Goal: Transaction & Acquisition: Purchase product/service

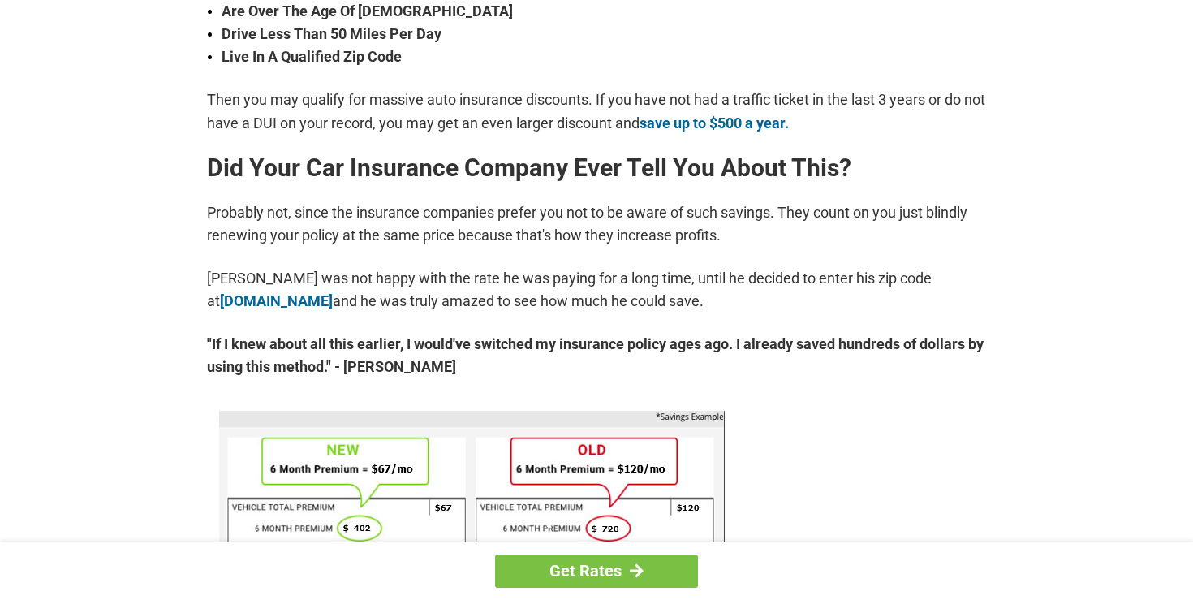
scroll to position [684, 0]
click at [638, 562] on link "Get Rates" at bounding box center [596, 570] width 203 height 33
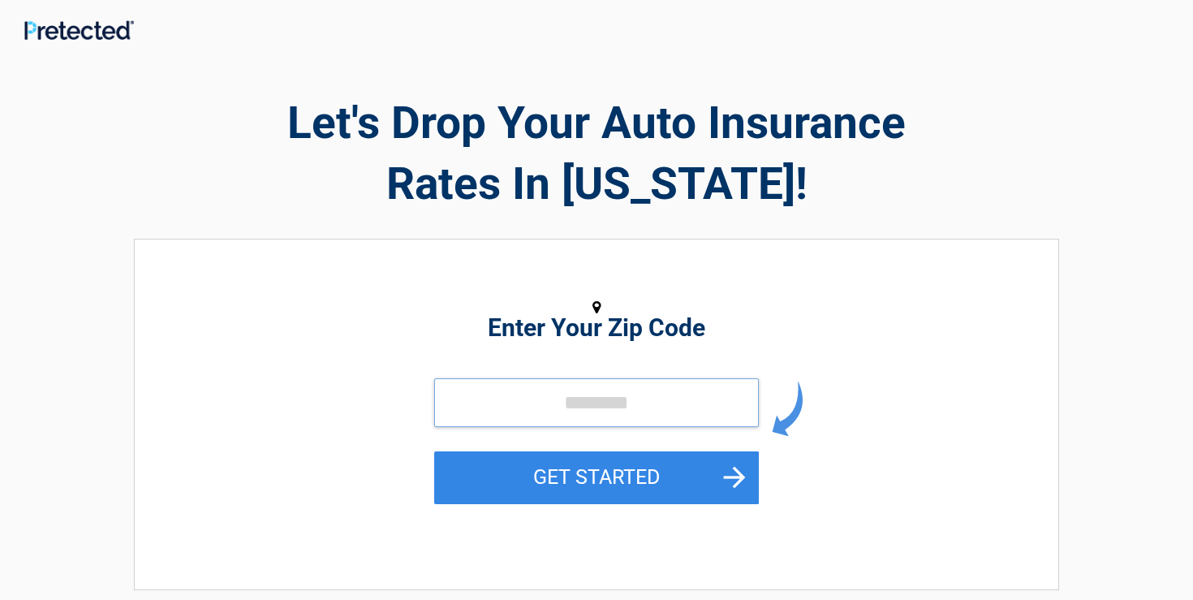
click at [504, 390] on input "tel" at bounding box center [596, 402] width 325 height 49
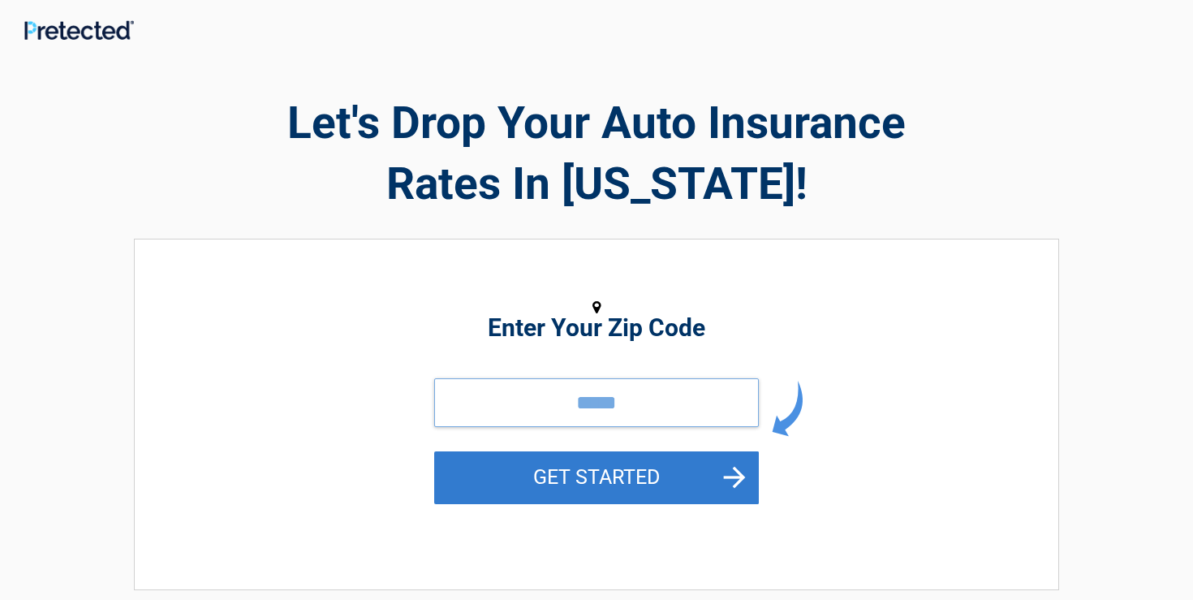
type input "*****"
click at [571, 474] on button "GET STARTED" at bounding box center [596, 477] width 325 height 53
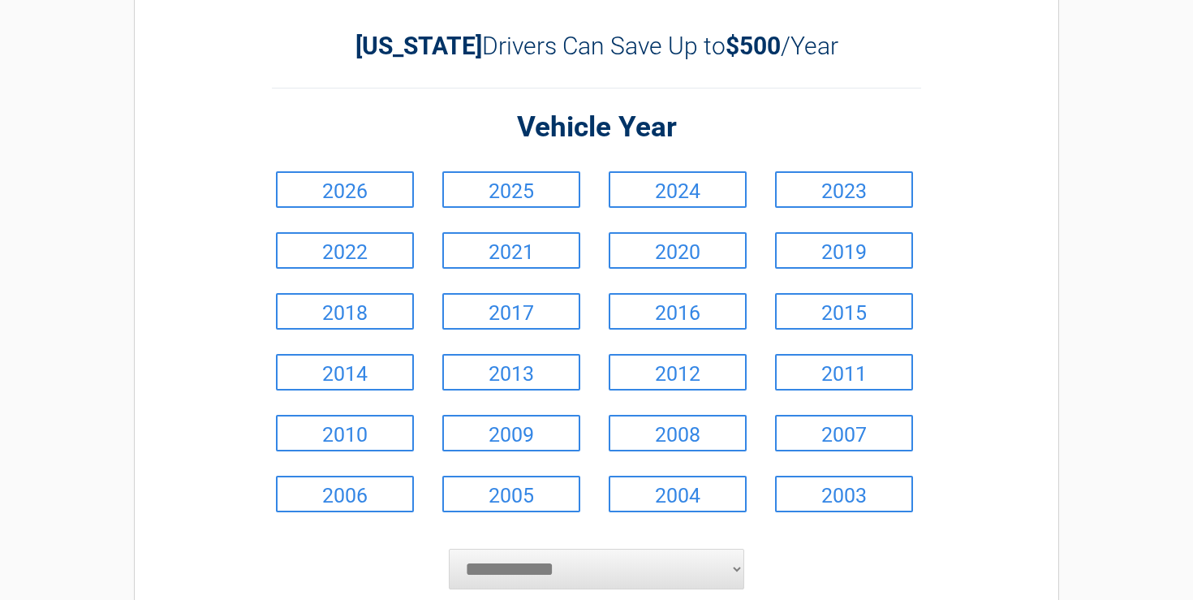
scroll to position [69, 0]
click at [624, 203] on link "2024" at bounding box center [678, 190] width 138 height 37
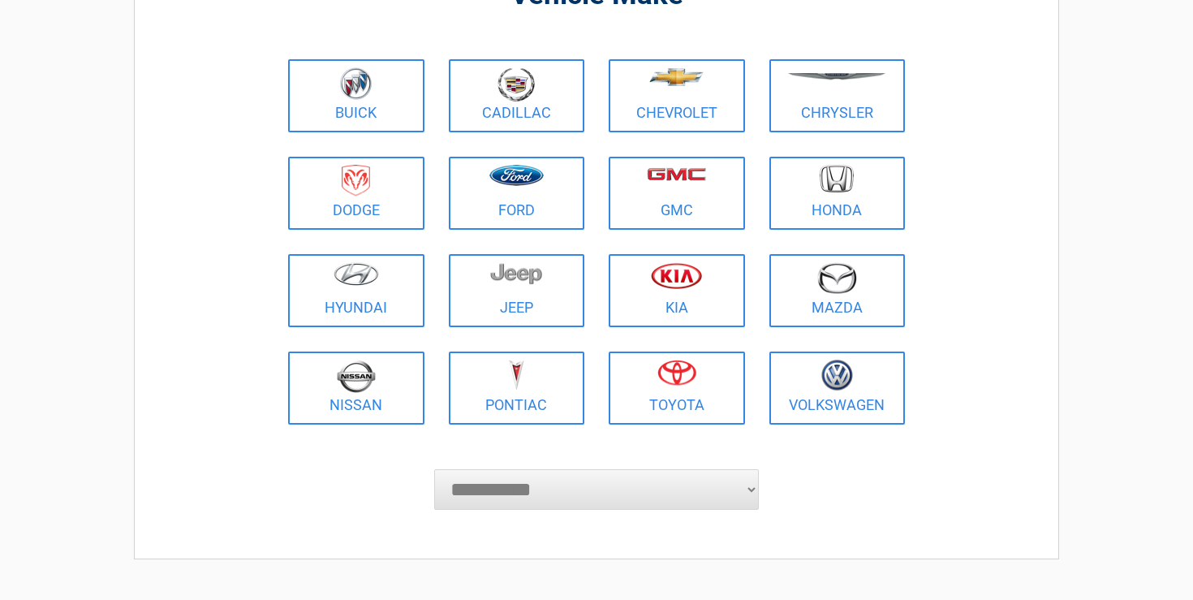
scroll to position [163, 0]
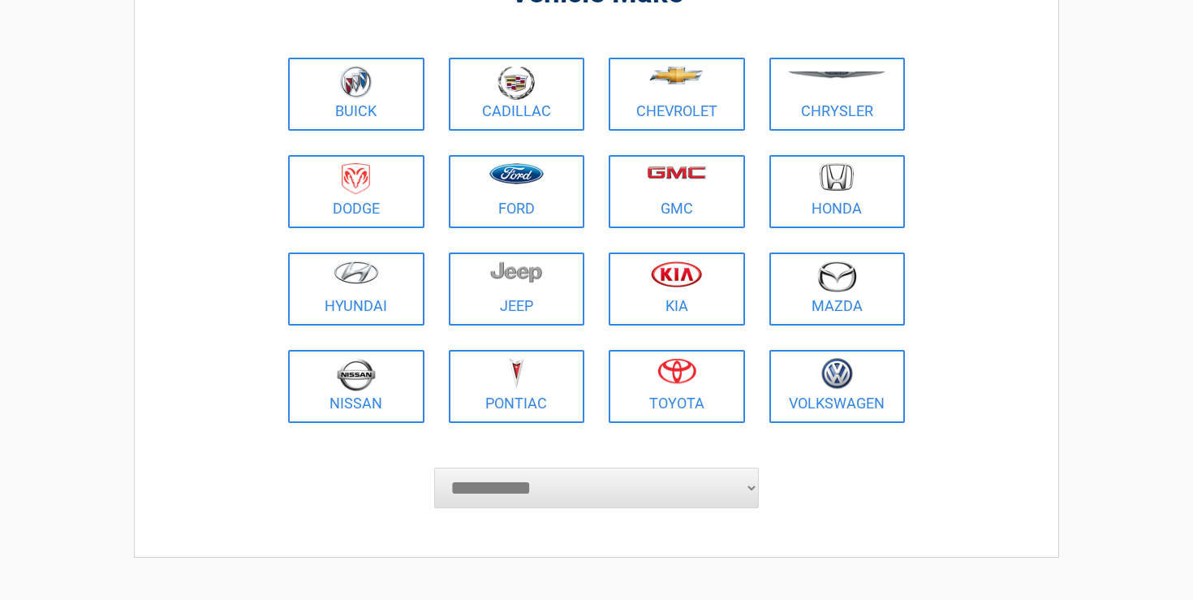
select select "***"
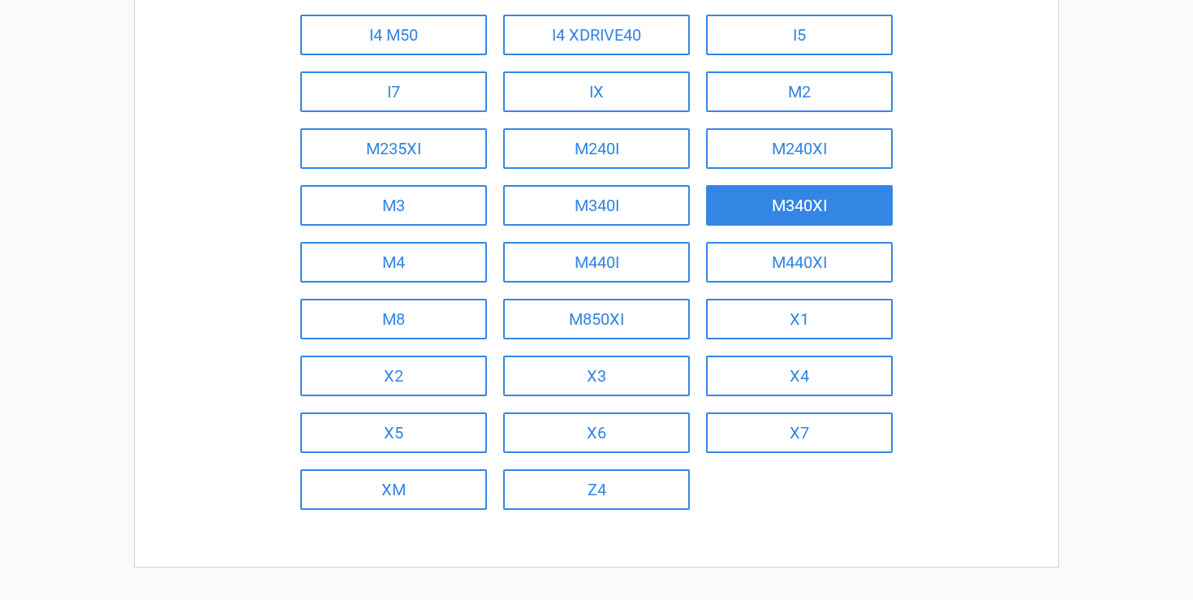
scroll to position [605, 0]
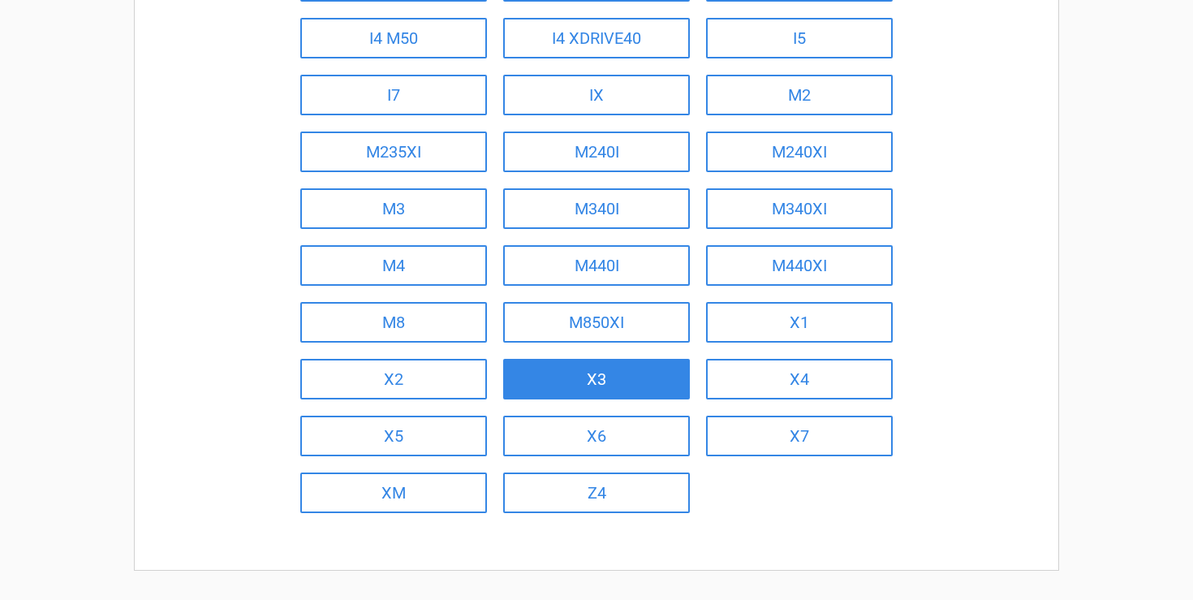
click at [636, 373] on link "X3" at bounding box center [596, 379] width 187 height 41
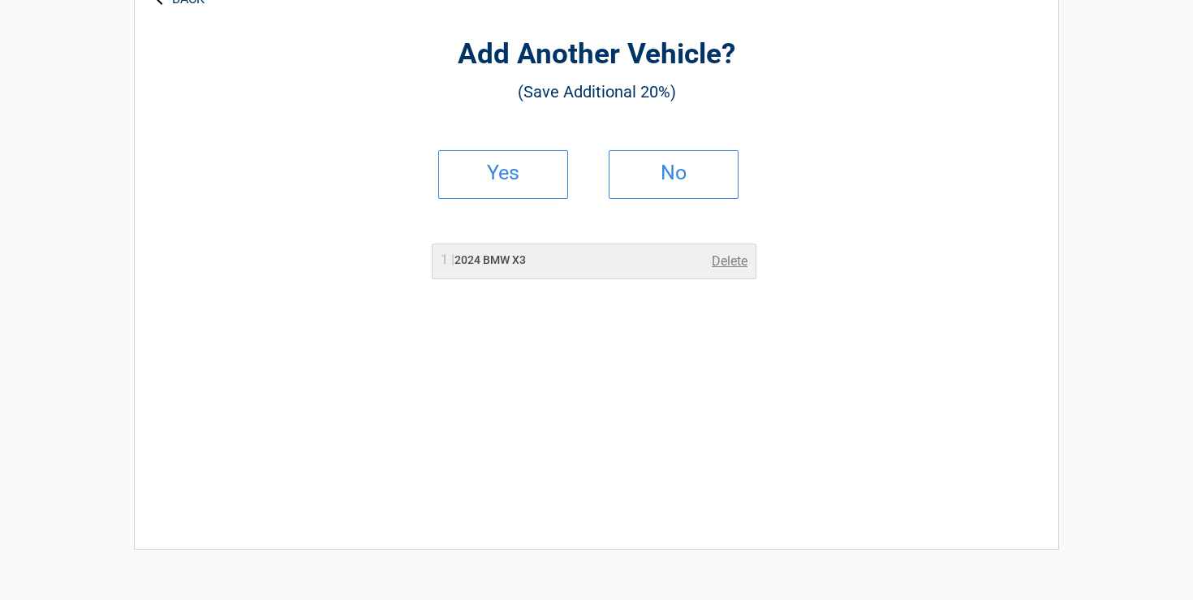
scroll to position [0, 0]
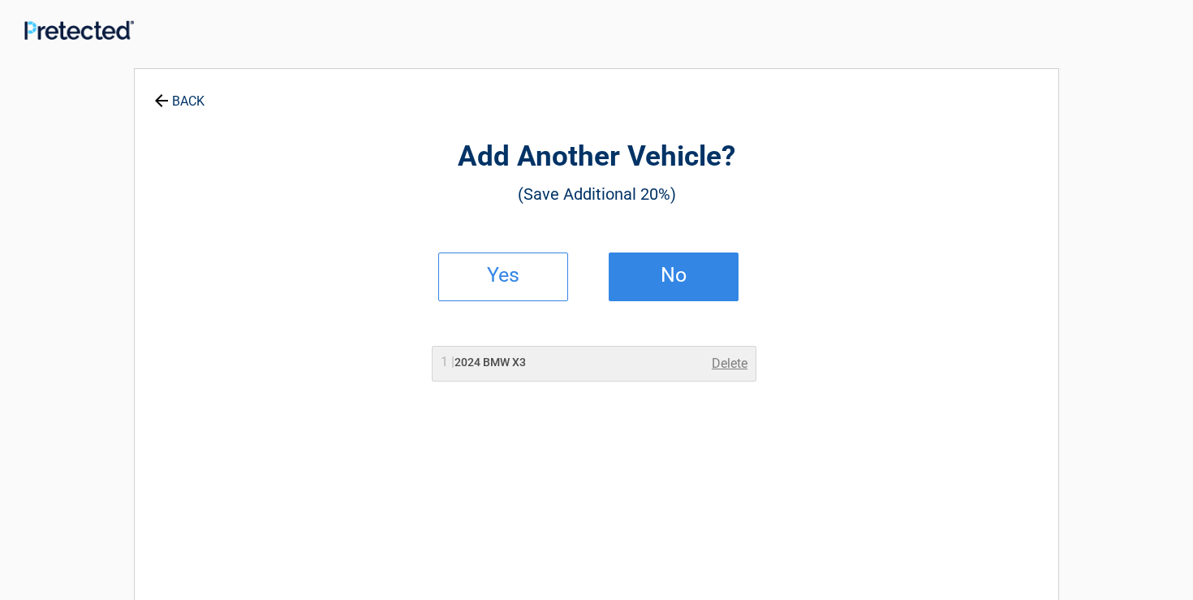
click at [661, 269] on h2 "No" at bounding box center [674, 274] width 96 height 11
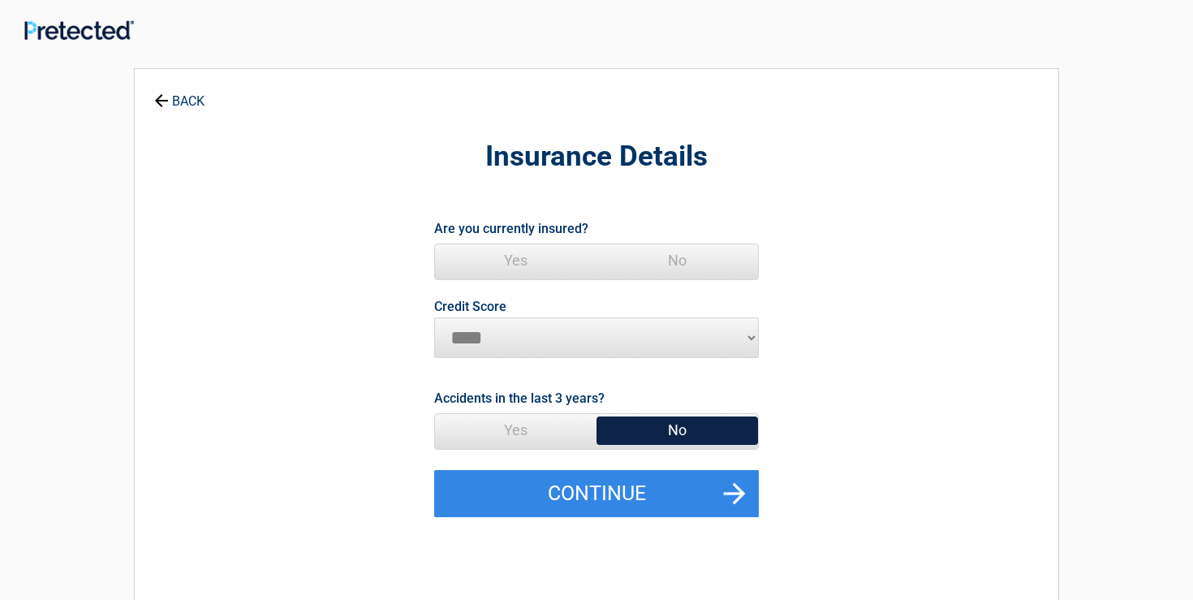
click at [524, 256] on span "Yes" at bounding box center [516, 260] width 162 height 32
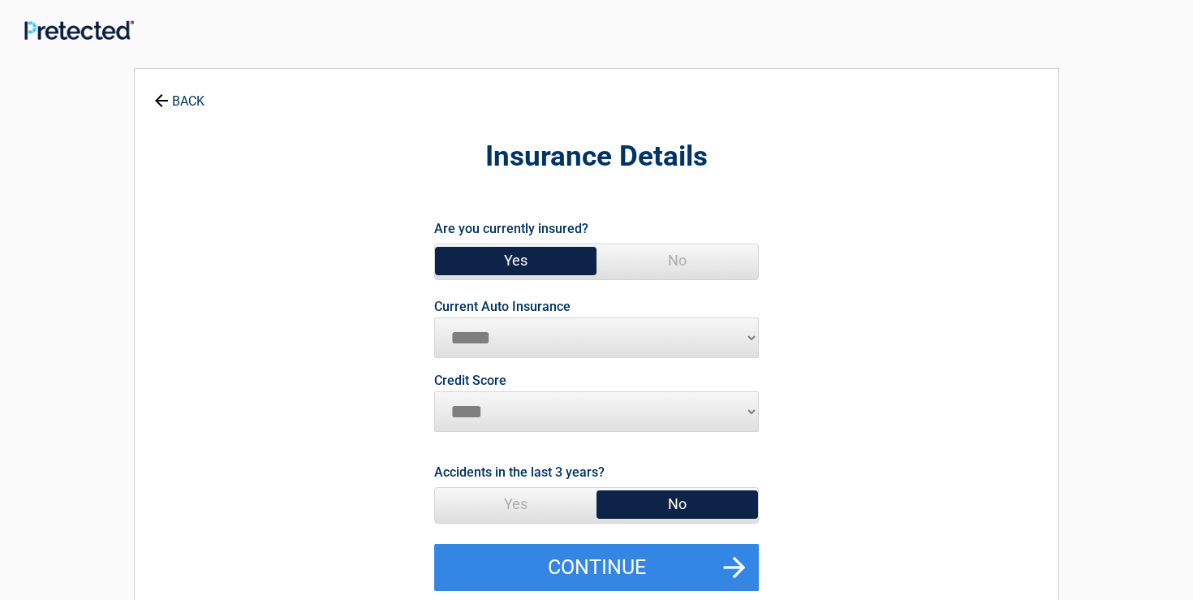
select select "*********"
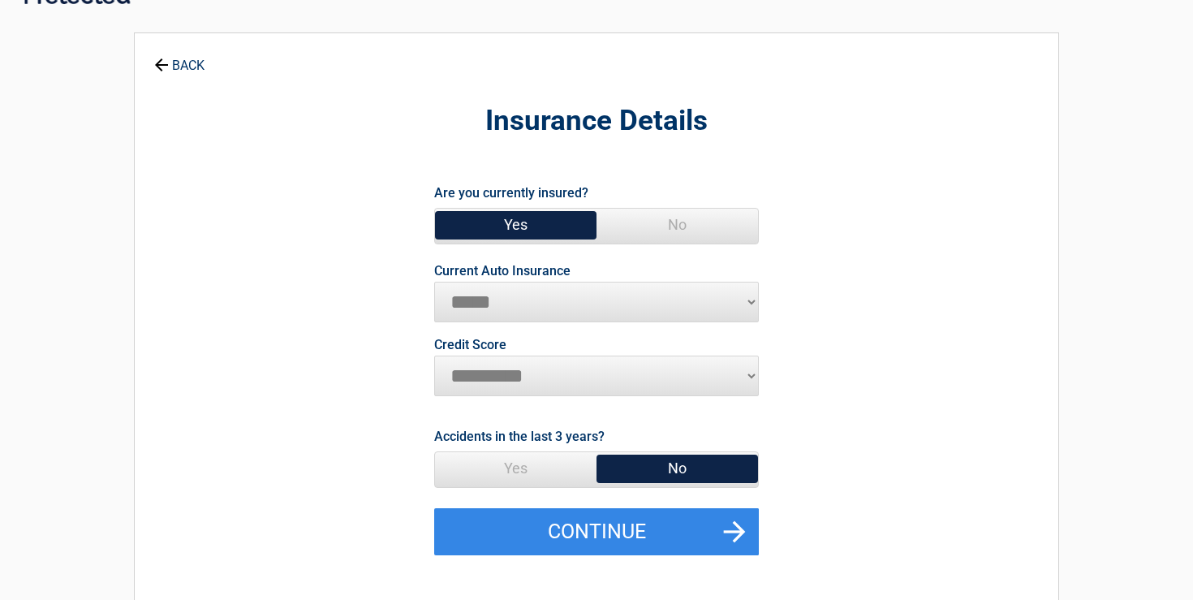
scroll to position [75, 0]
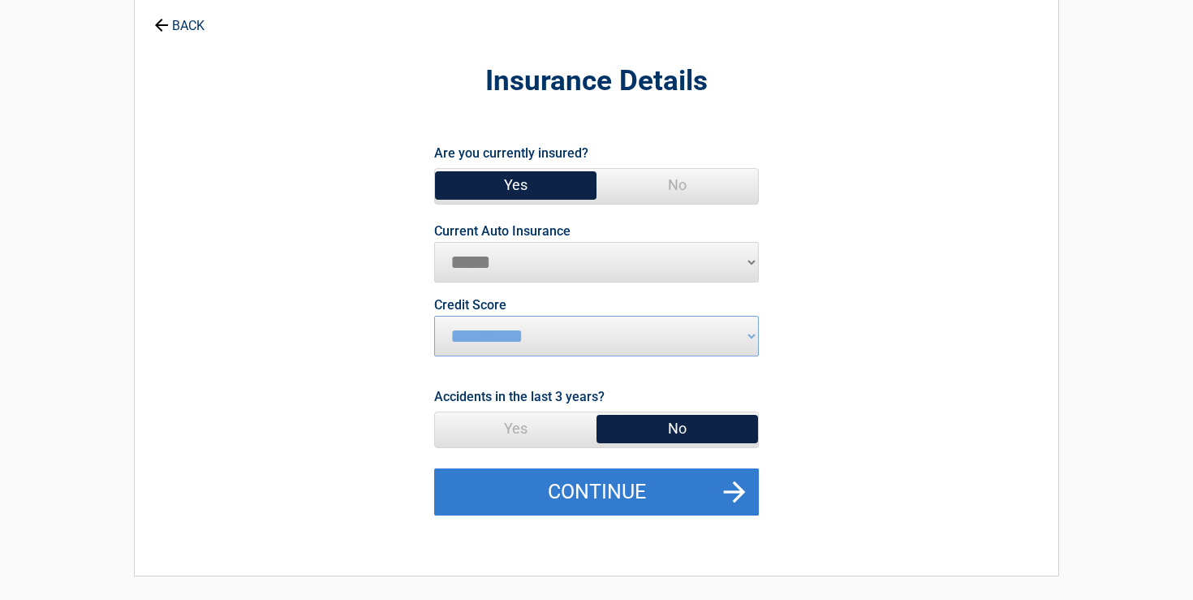
click at [736, 486] on button "Continue" at bounding box center [596, 491] width 325 height 47
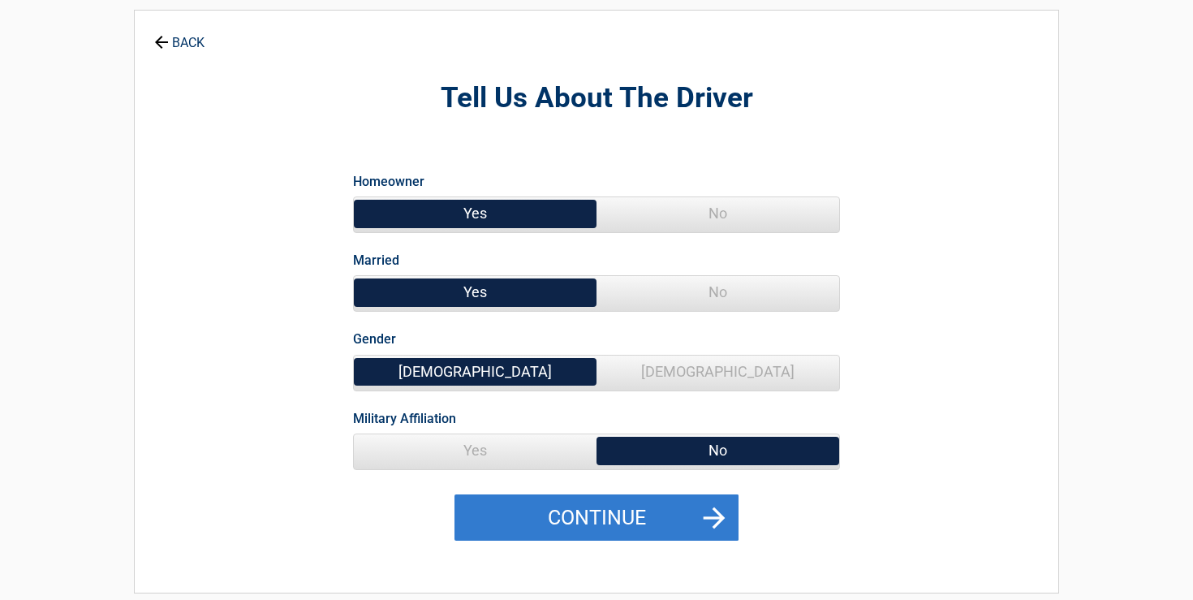
scroll to position [63, 0]
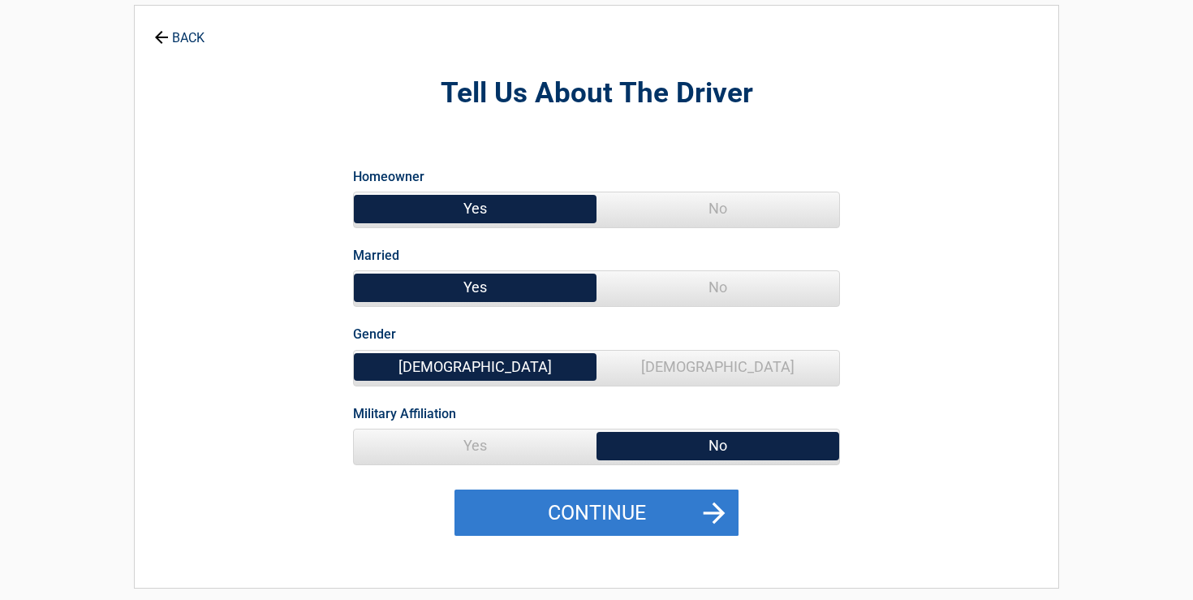
click at [680, 507] on button "Continue" at bounding box center [597, 512] width 284 height 47
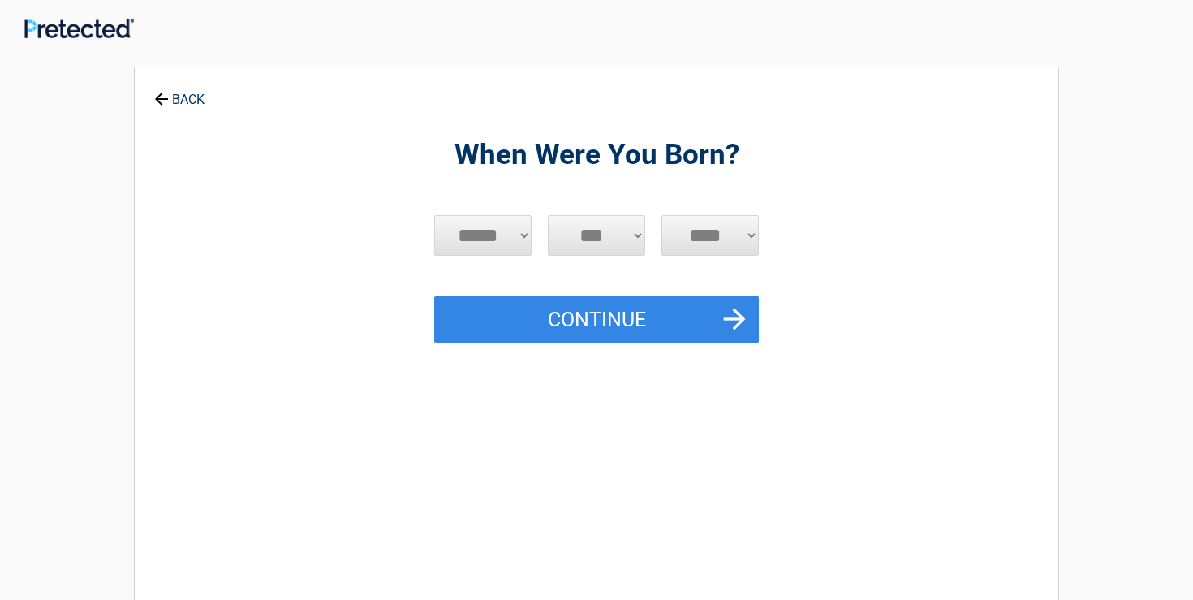
scroll to position [0, 0]
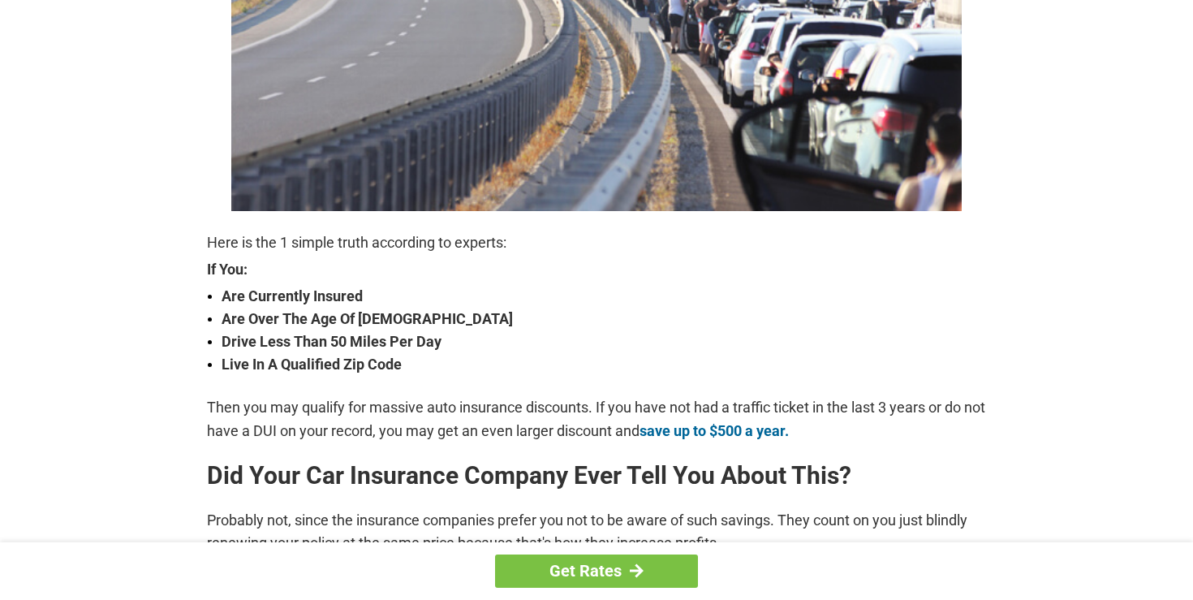
scroll to position [393, 0]
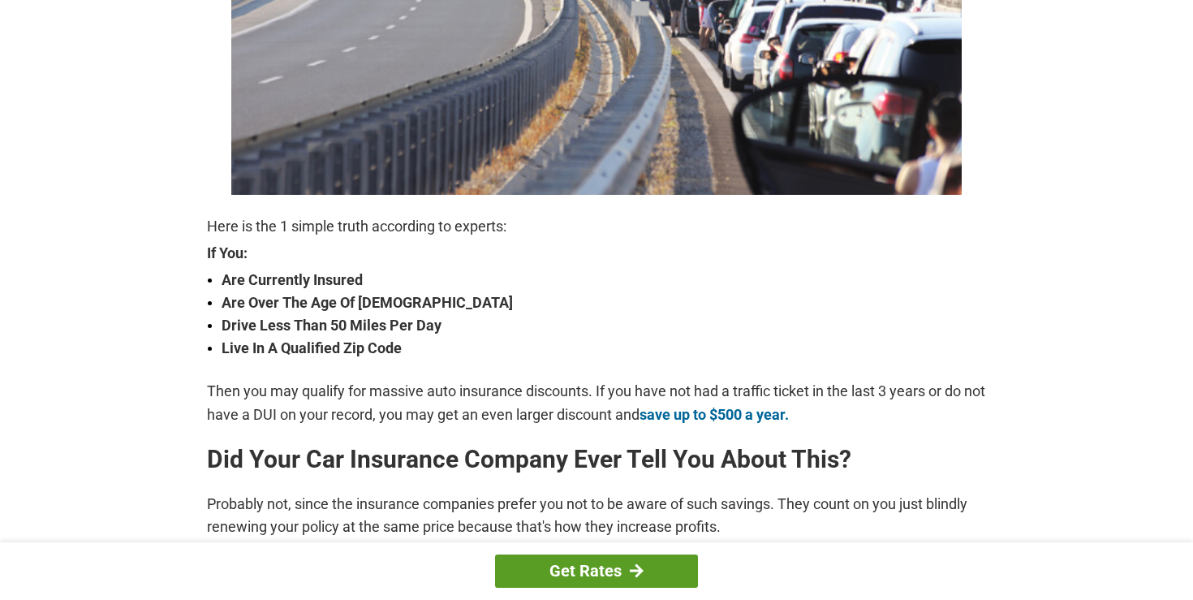
click at [655, 565] on link "Get Rates" at bounding box center [596, 570] width 203 height 33
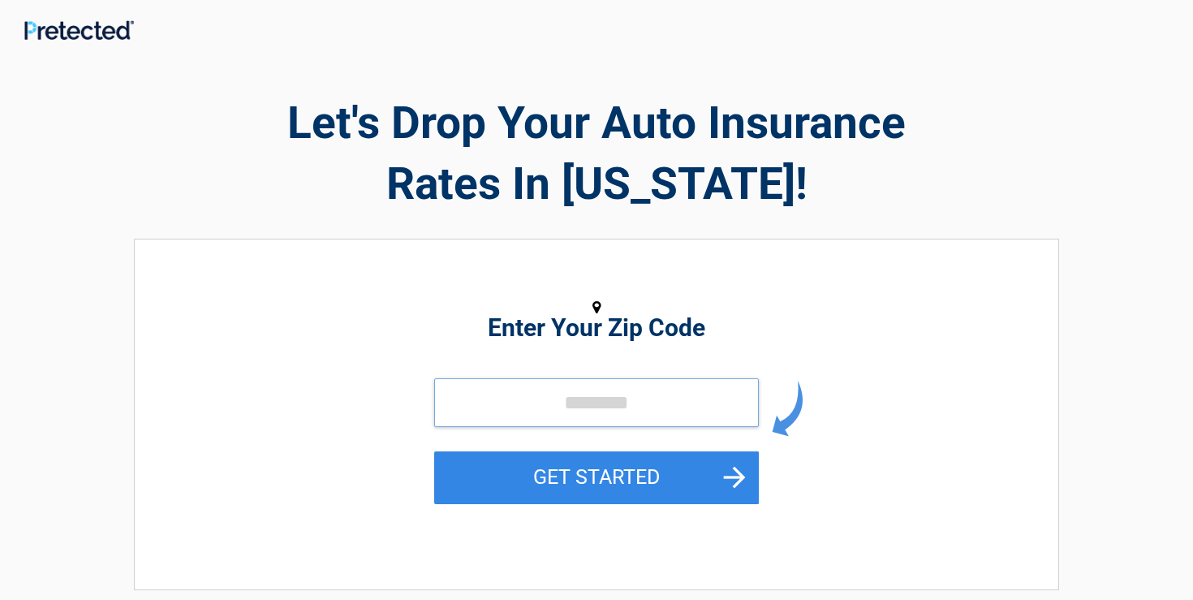
click at [515, 413] on input "tel" at bounding box center [596, 402] width 325 height 49
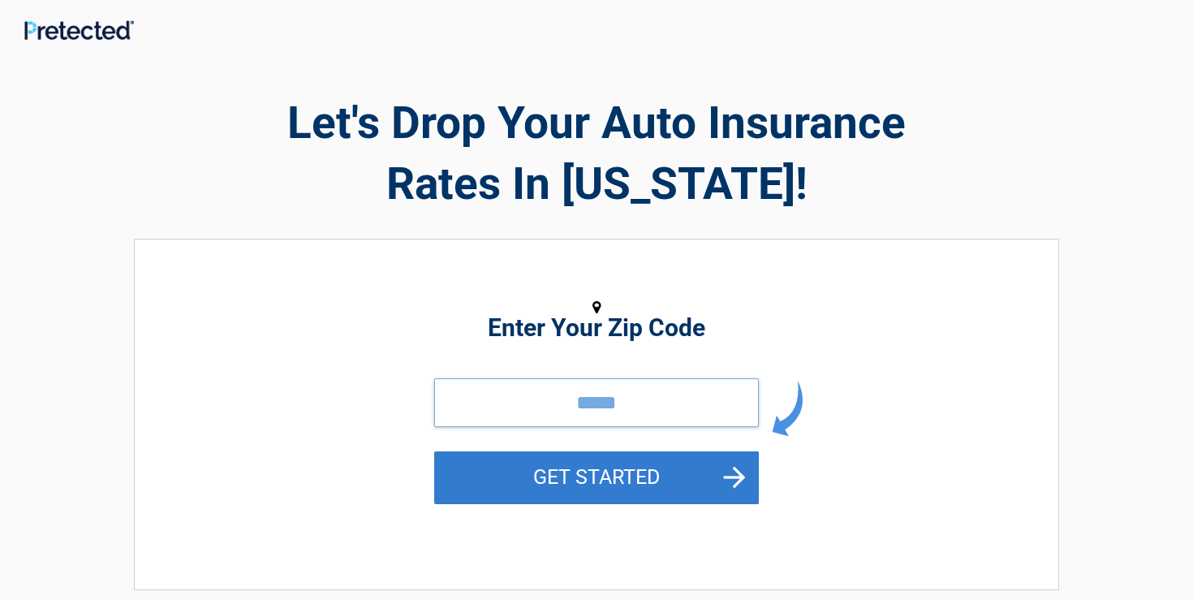
type input "*****"
click at [709, 475] on button "GET STARTED" at bounding box center [596, 477] width 325 height 53
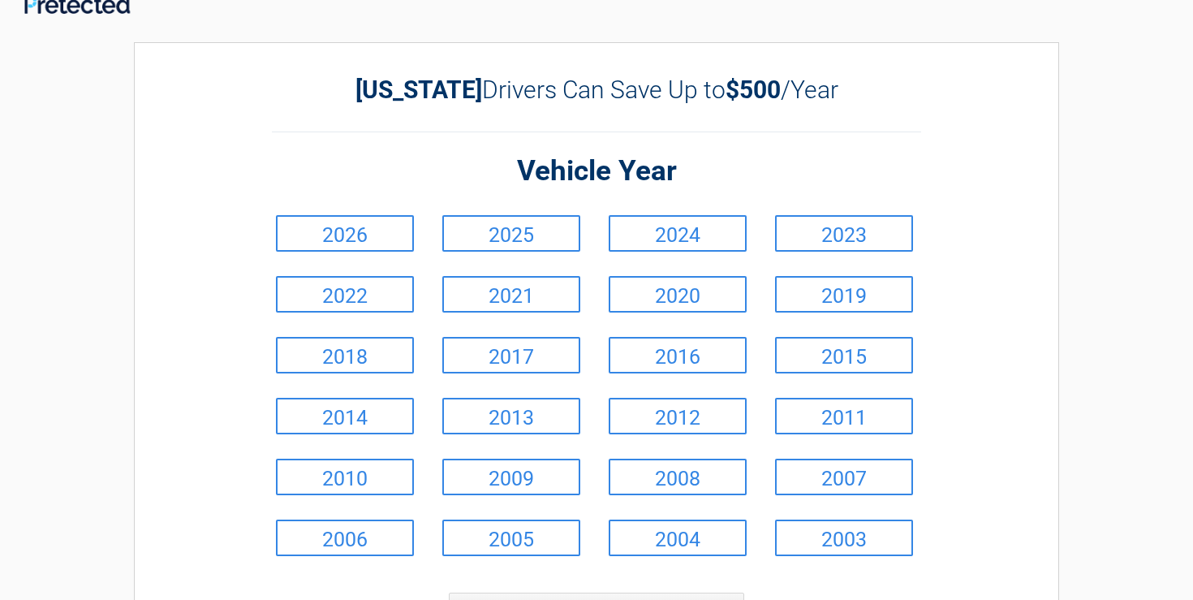
scroll to position [37, 0]
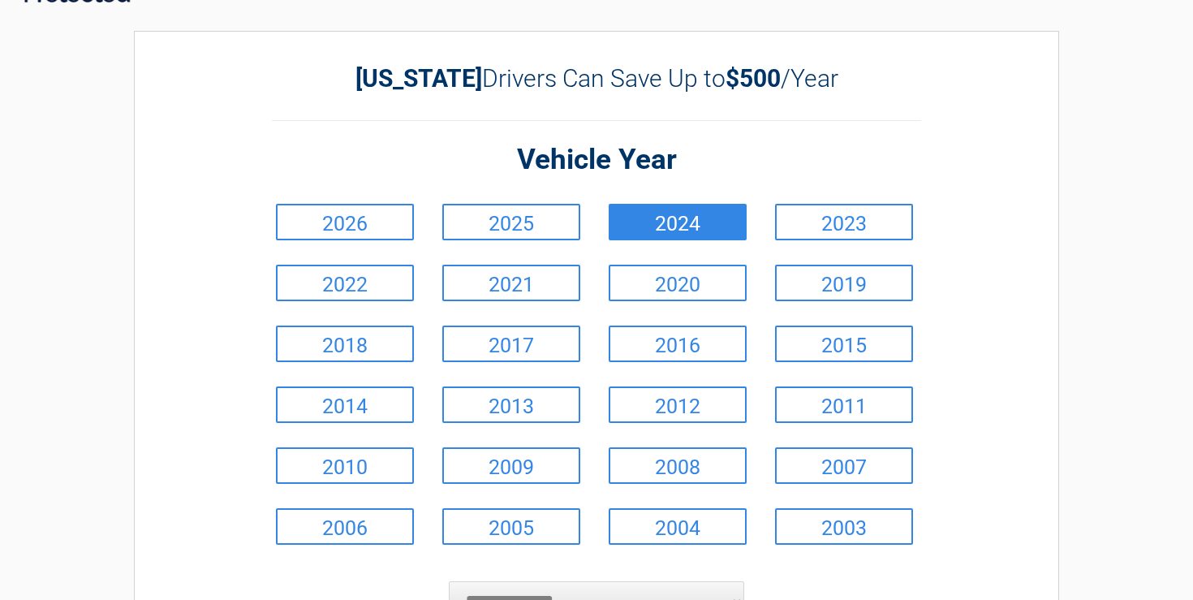
click at [637, 212] on link "2024" at bounding box center [678, 222] width 138 height 37
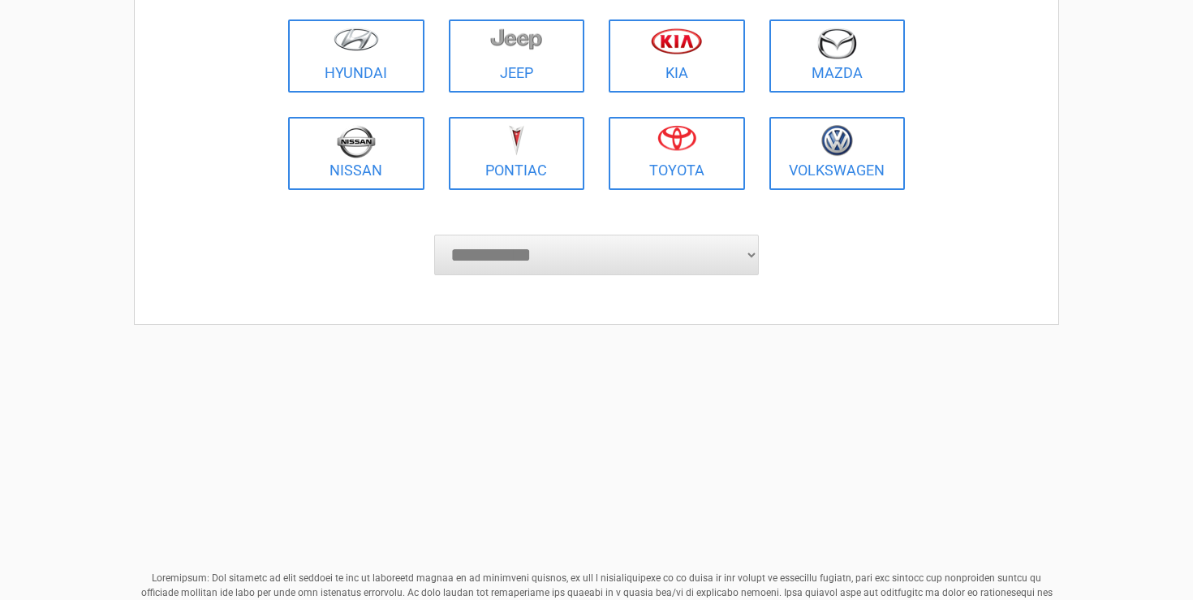
scroll to position [402, 0]
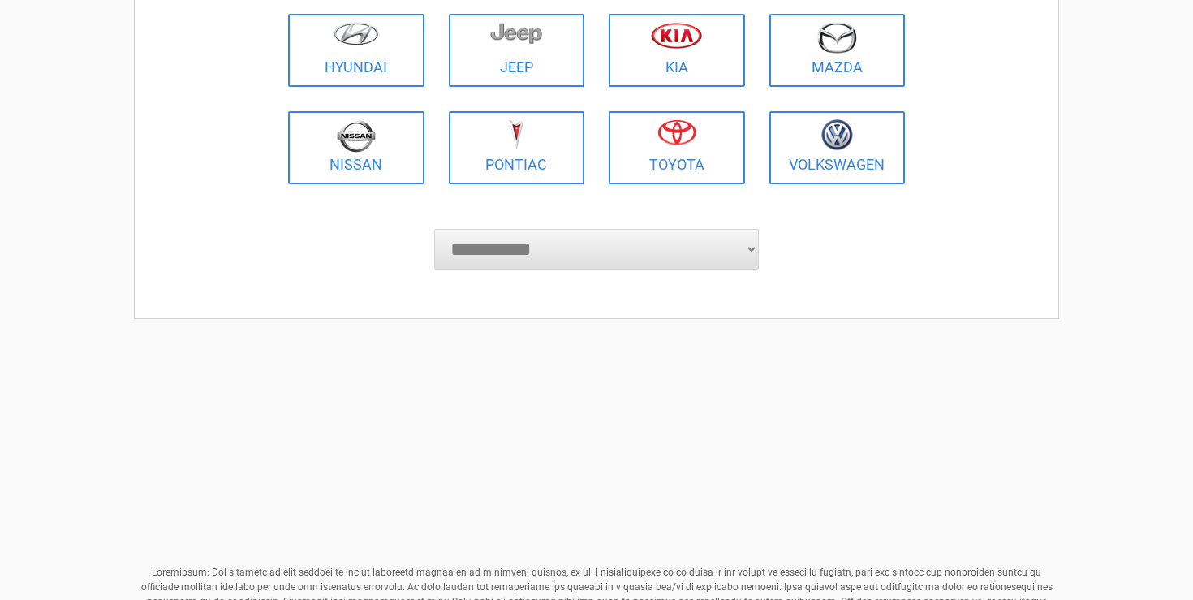
select select "***"
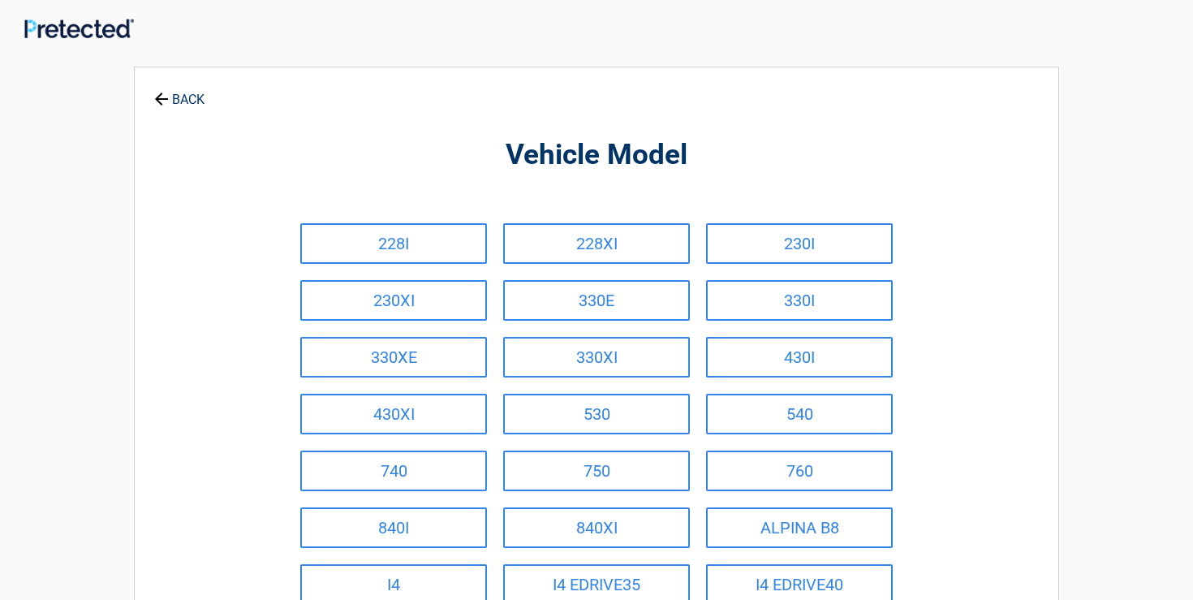
scroll to position [0, 0]
